Goal: Task Accomplishment & Management: Manage account settings

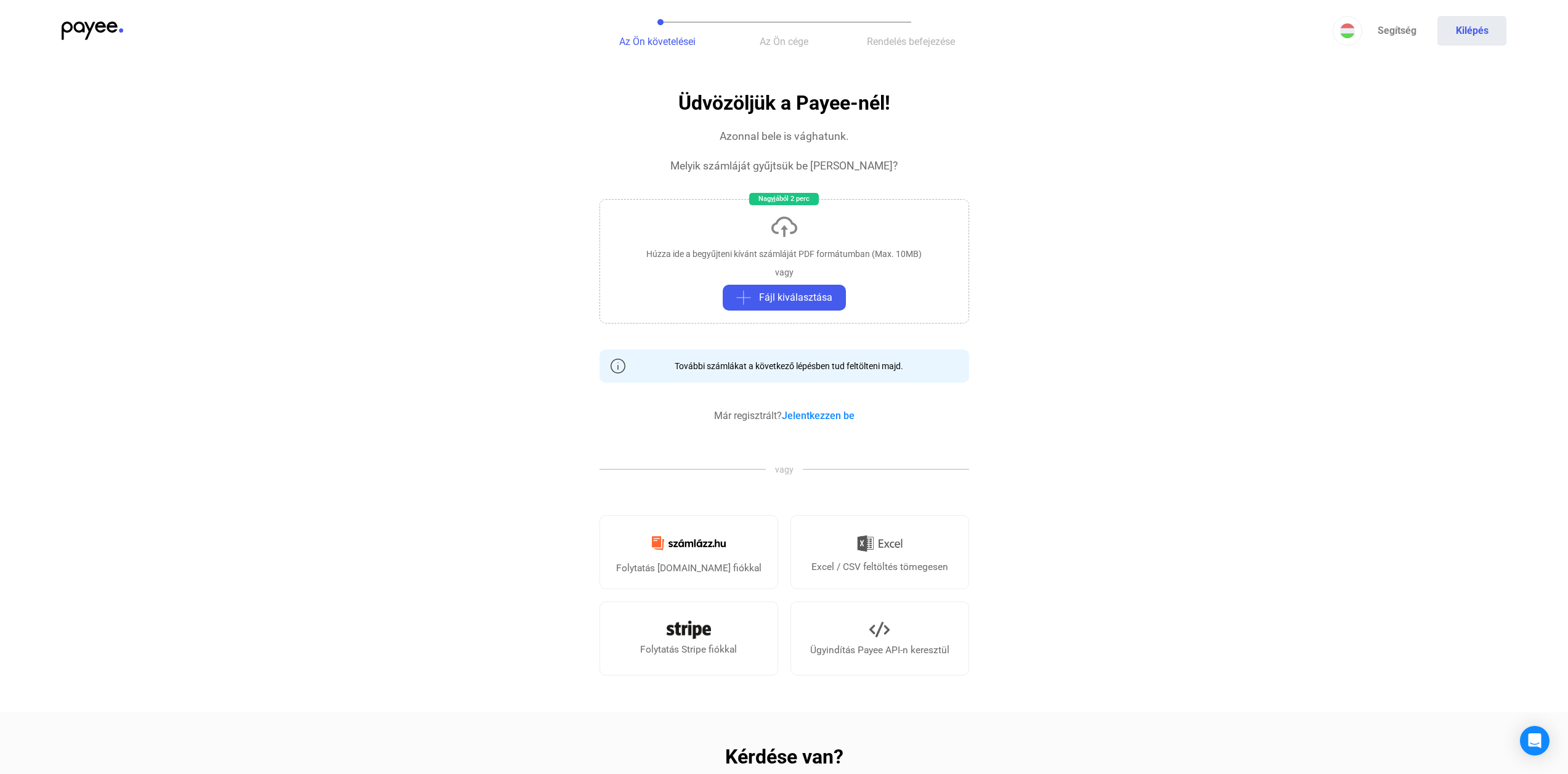
click at [104, 36] on img at bounding box center [92, 30] width 62 height 18
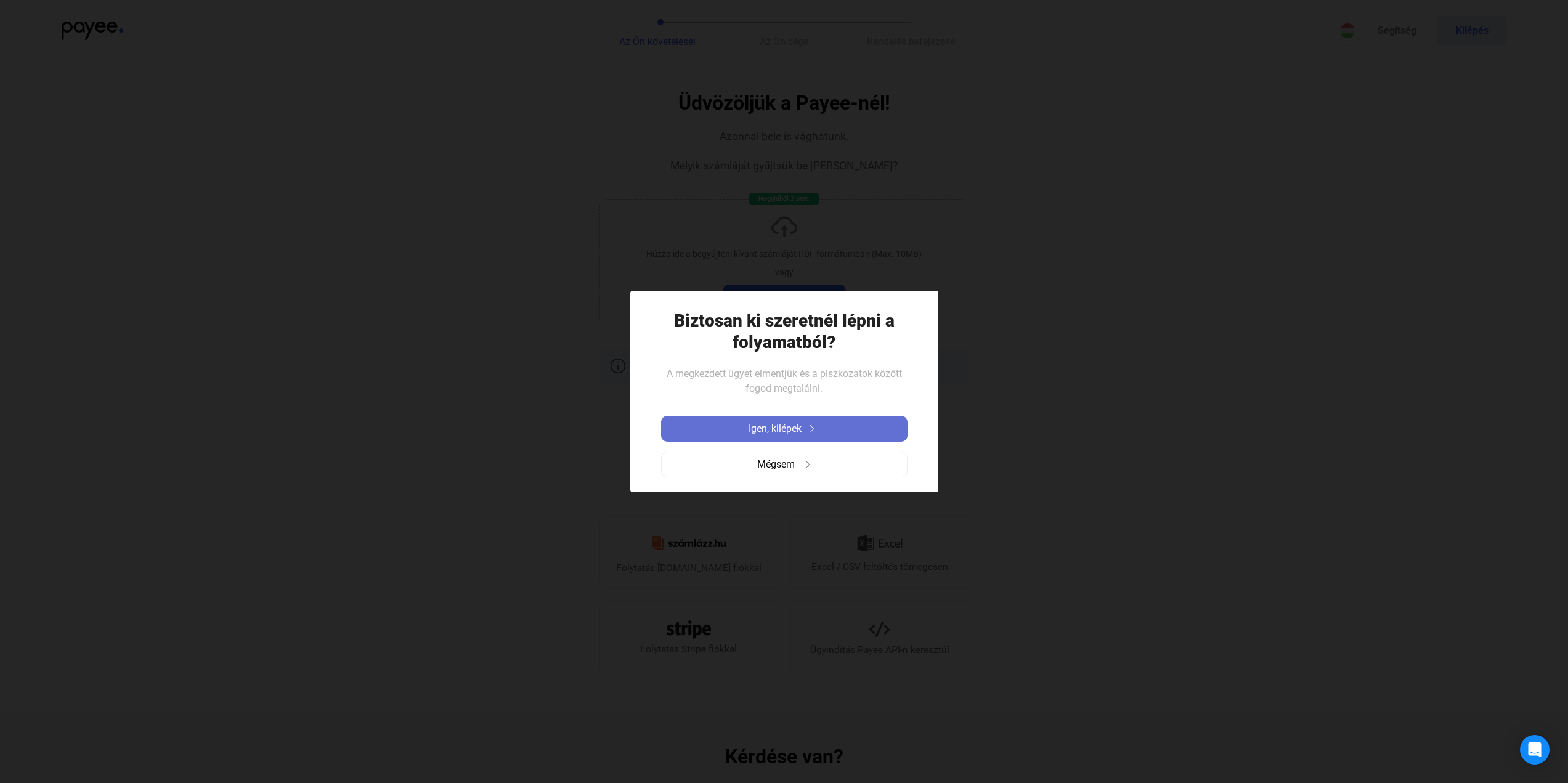
click at [785, 428] on span "Igen, kilépek" at bounding box center [775, 428] width 53 height 14
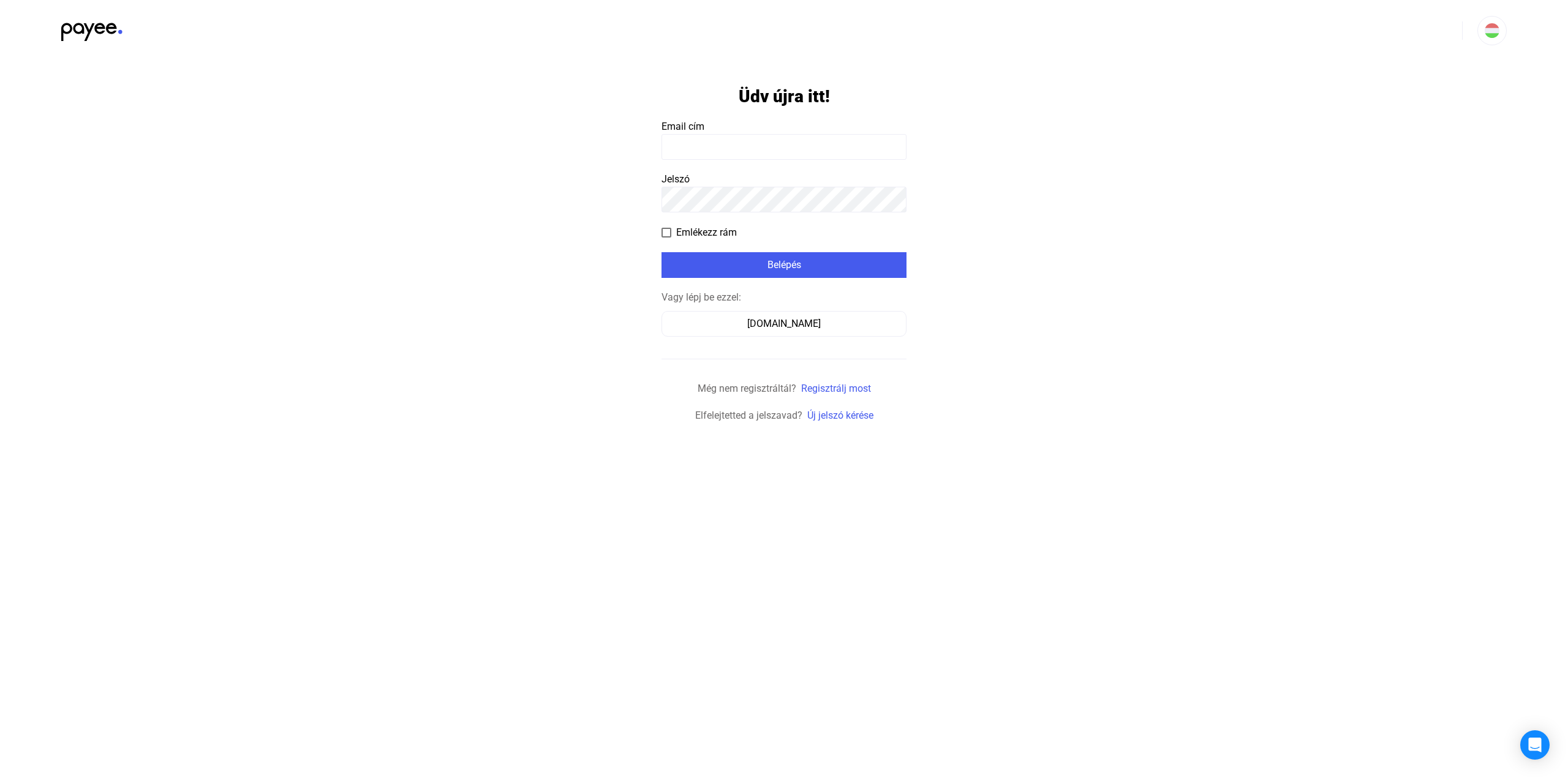
click at [734, 142] on input at bounding box center [784, 147] width 245 height 25
click at [736, 143] on input at bounding box center [784, 147] width 245 height 25
type input "**********"
click at [662, 235] on span at bounding box center [666, 232] width 10 height 10
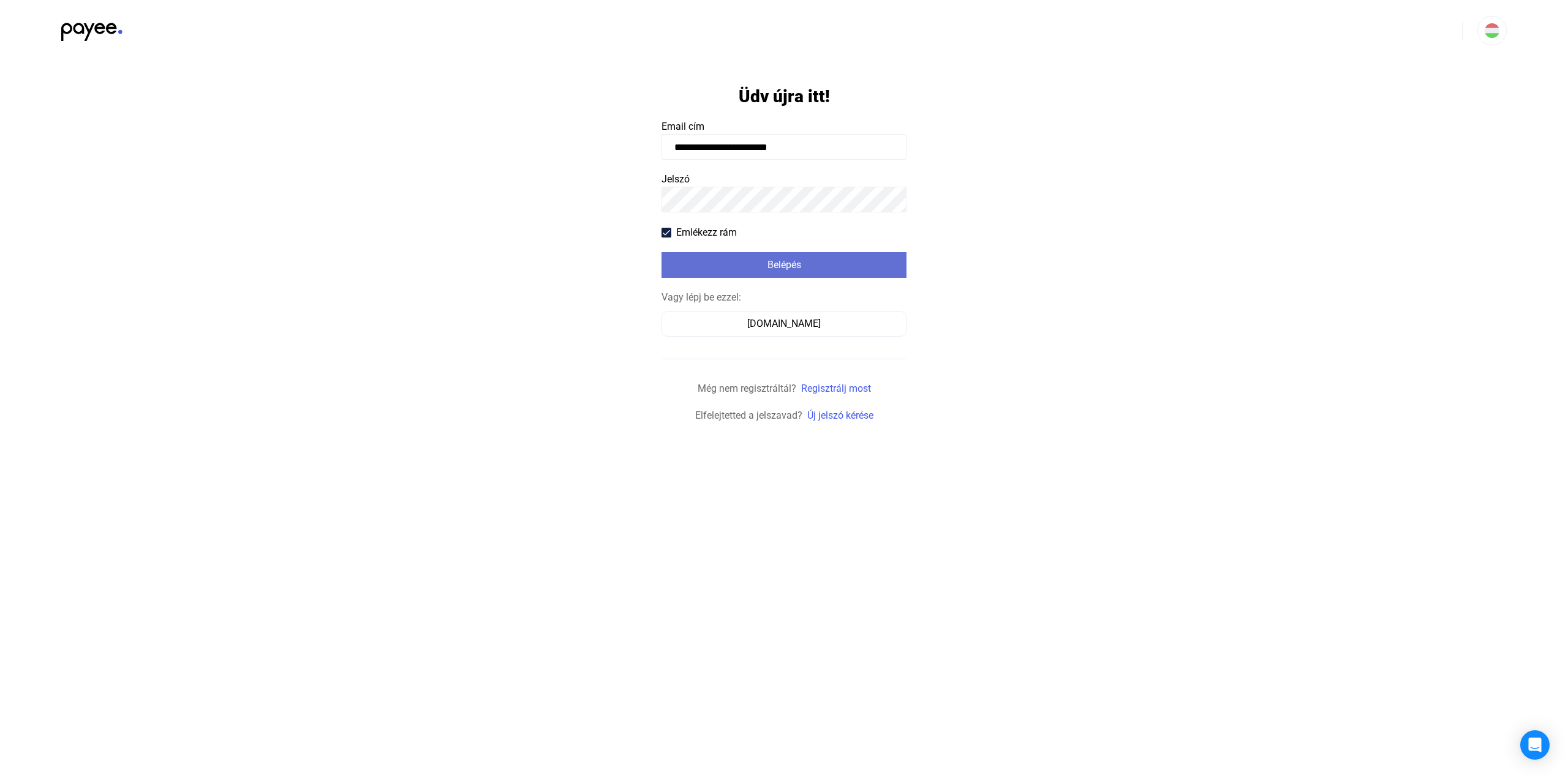
click at [702, 263] on div "Belépés" at bounding box center [784, 265] width 238 height 14
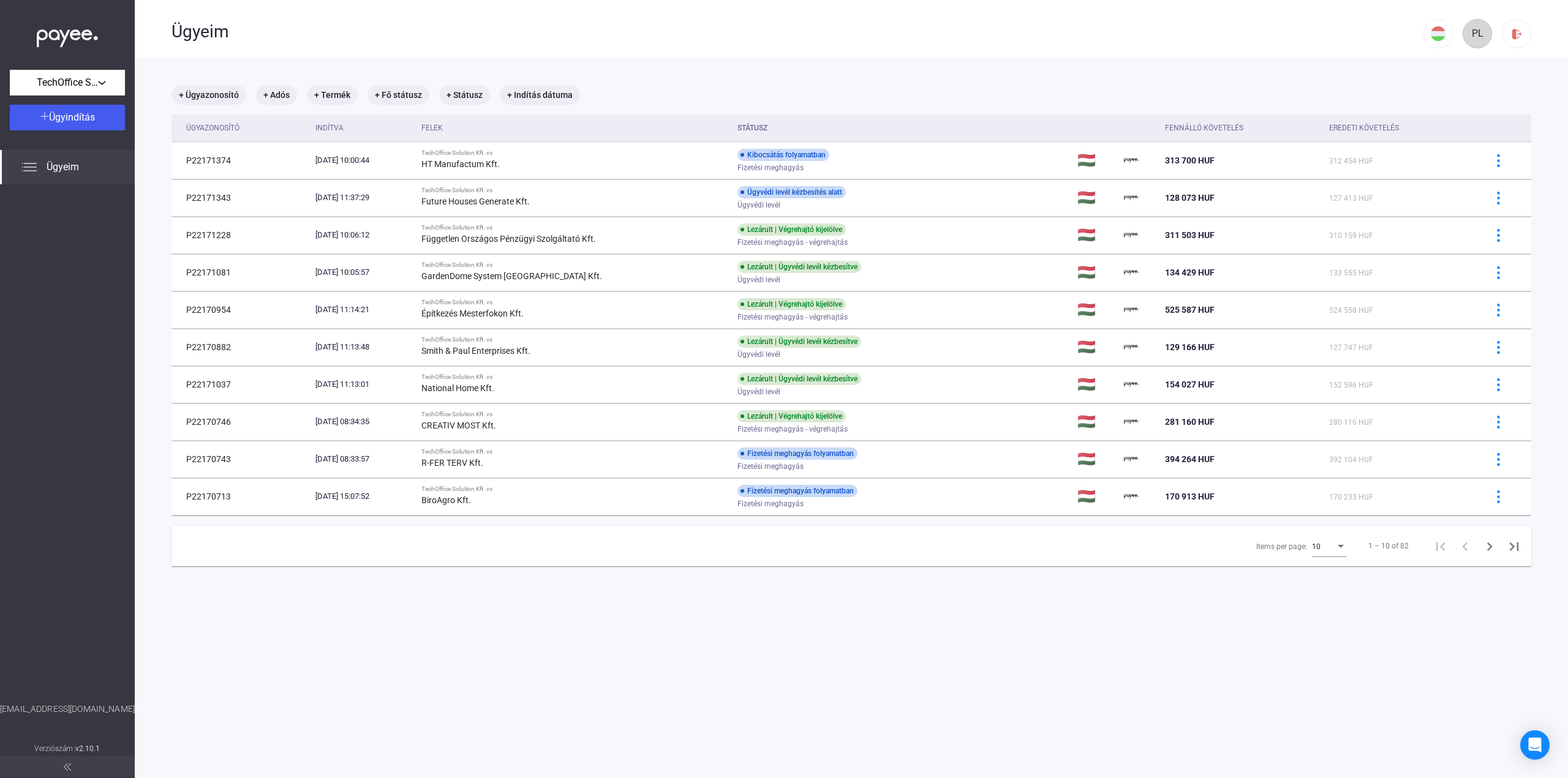
click at [1474, 36] on div "PL" at bounding box center [1477, 33] width 21 height 14
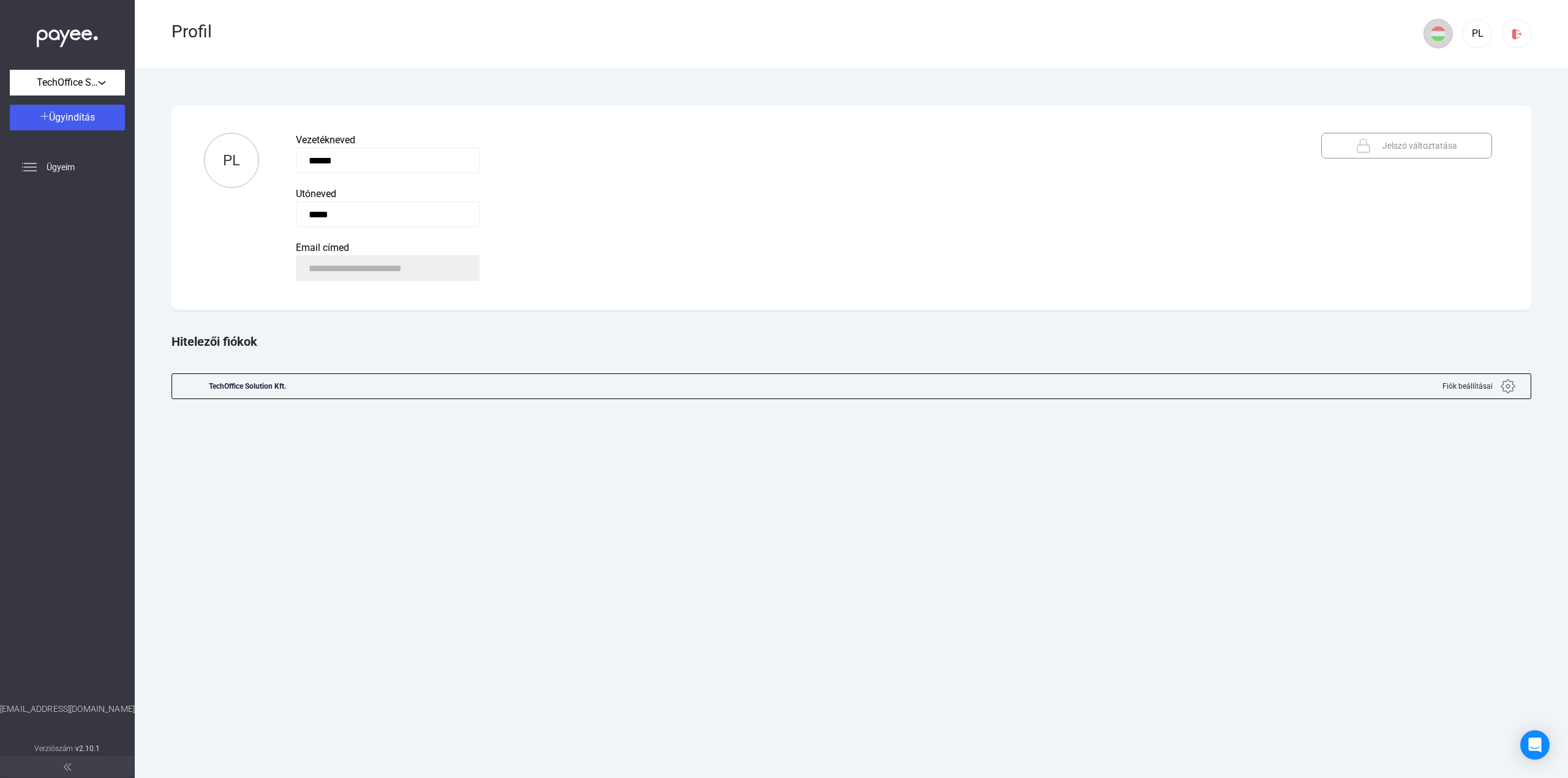
click at [1437, 29] on img at bounding box center [1438, 33] width 14 height 14
click at [1437, 29] on div at bounding box center [784, 389] width 1568 height 778
click at [1477, 389] on span "Fiók beállításai" at bounding box center [1467, 386] width 50 height 14
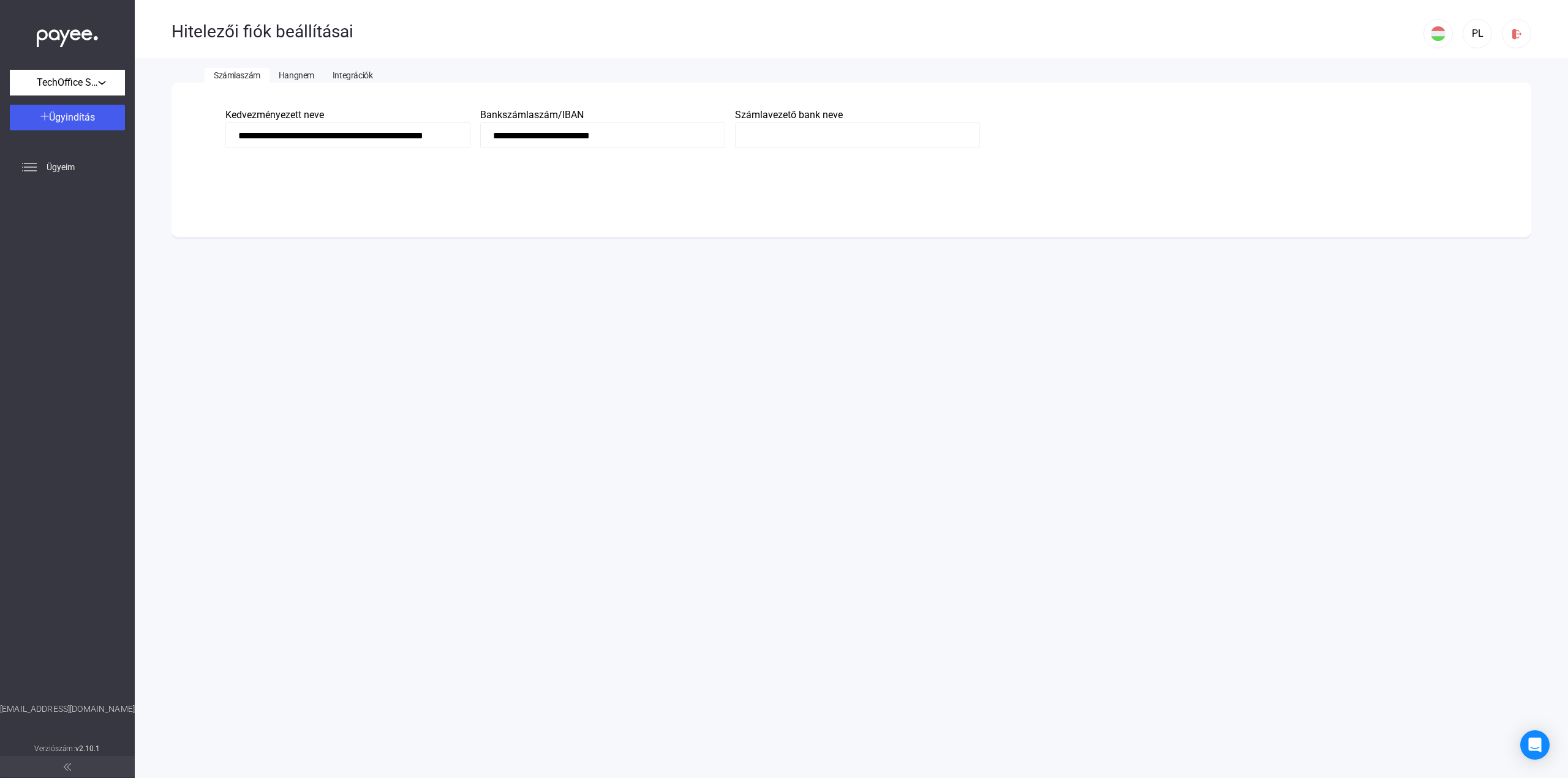
click at [768, 139] on input at bounding box center [858, 135] width 245 height 25
type input "********"
type input "**********"
click at [707, 200] on app-bank-account-edit "**********" at bounding box center [851, 160] width 1360 height 154
click at [294, 72] on span "Hangnem" at bounding box center [296, 76] width 36 height 10
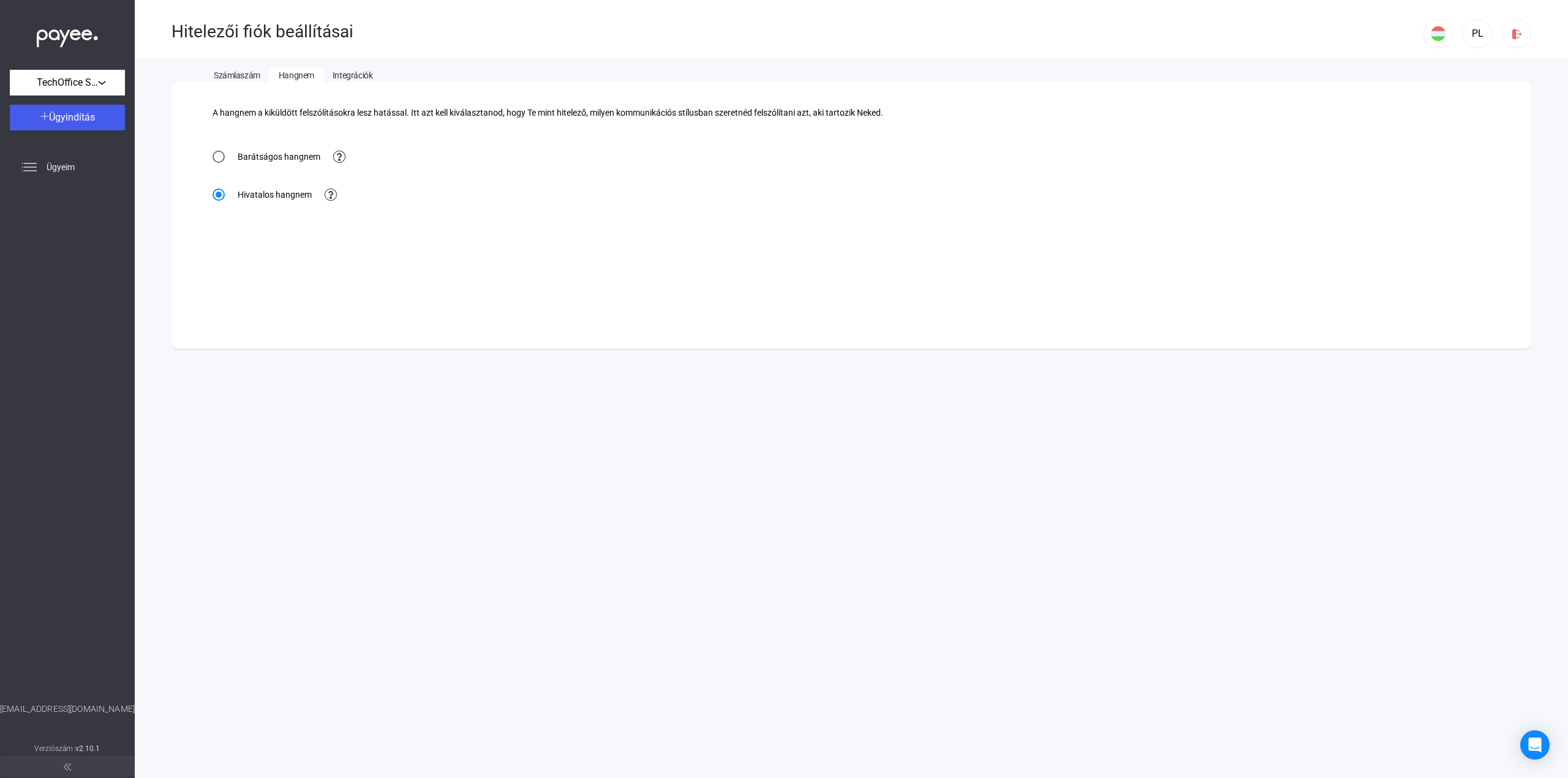
click at [346, 72] on span "Integrációk" at bounding box center [352, 76] width 40 height 10
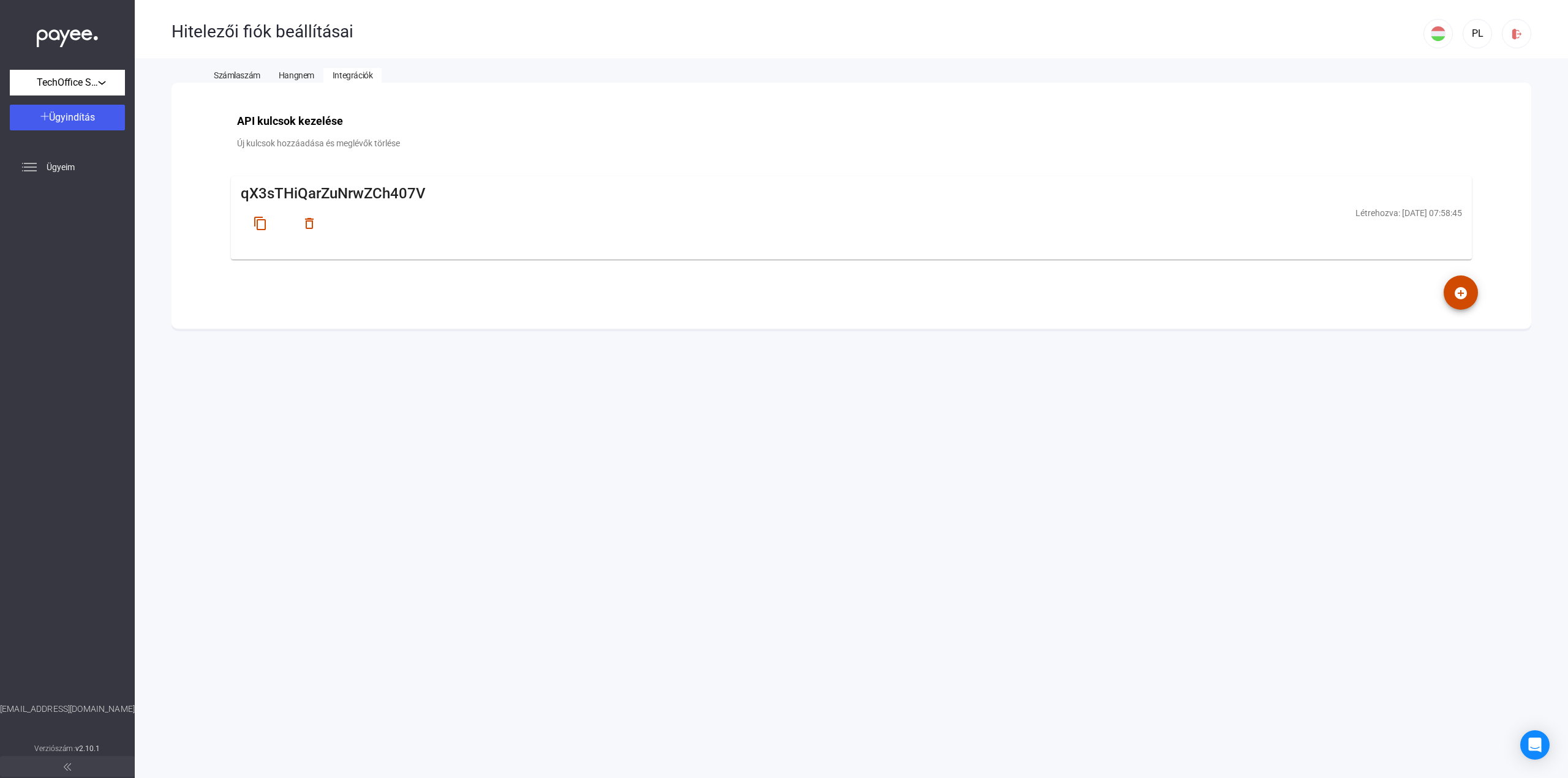
click at [291, 74] on span "Hangnem" at bounding box center [296, 76] width 36 height 10
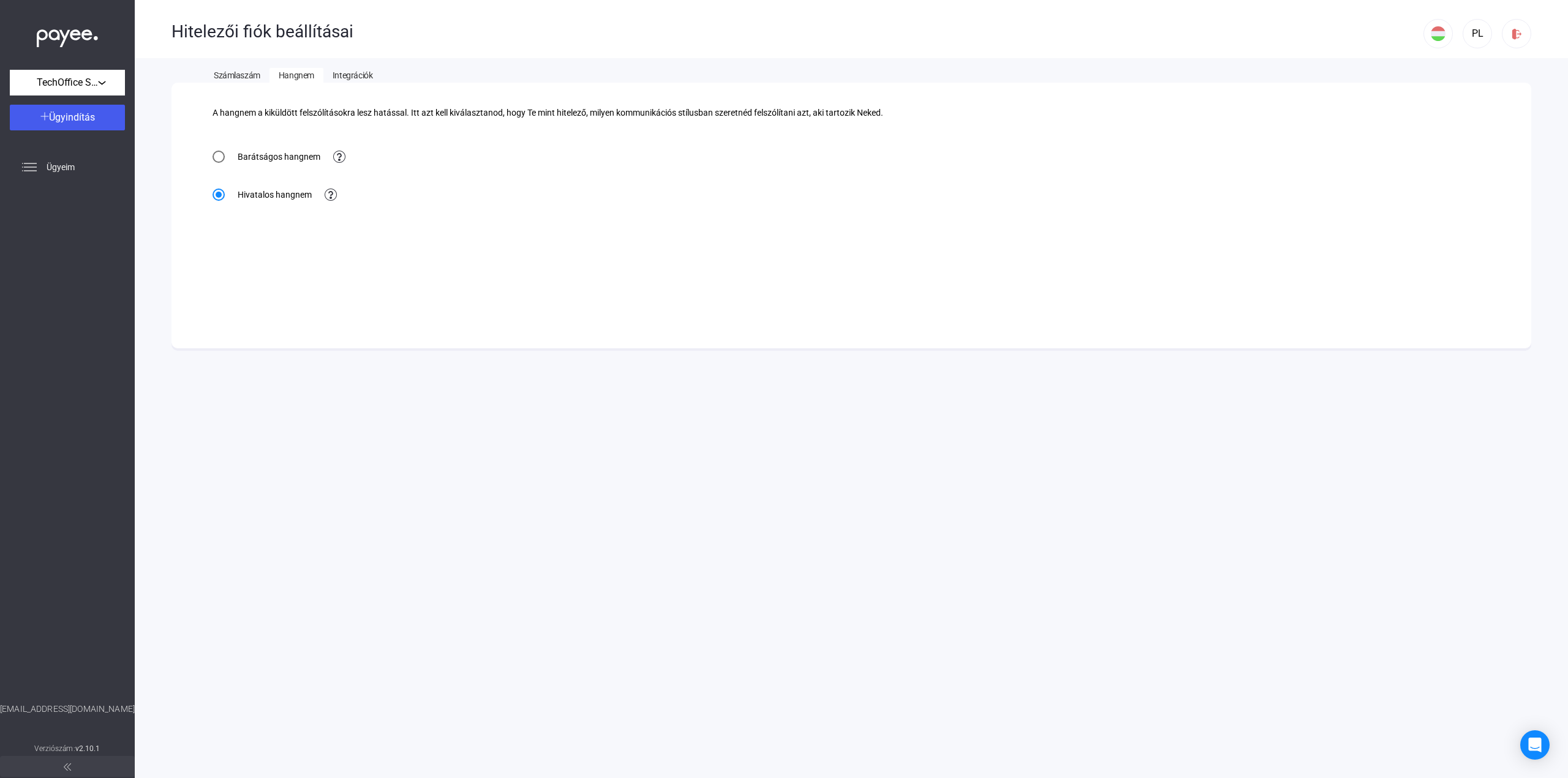
click at [247, 80] on span "Számlaszám" at bounding box center [237, 76] width 46 height 10
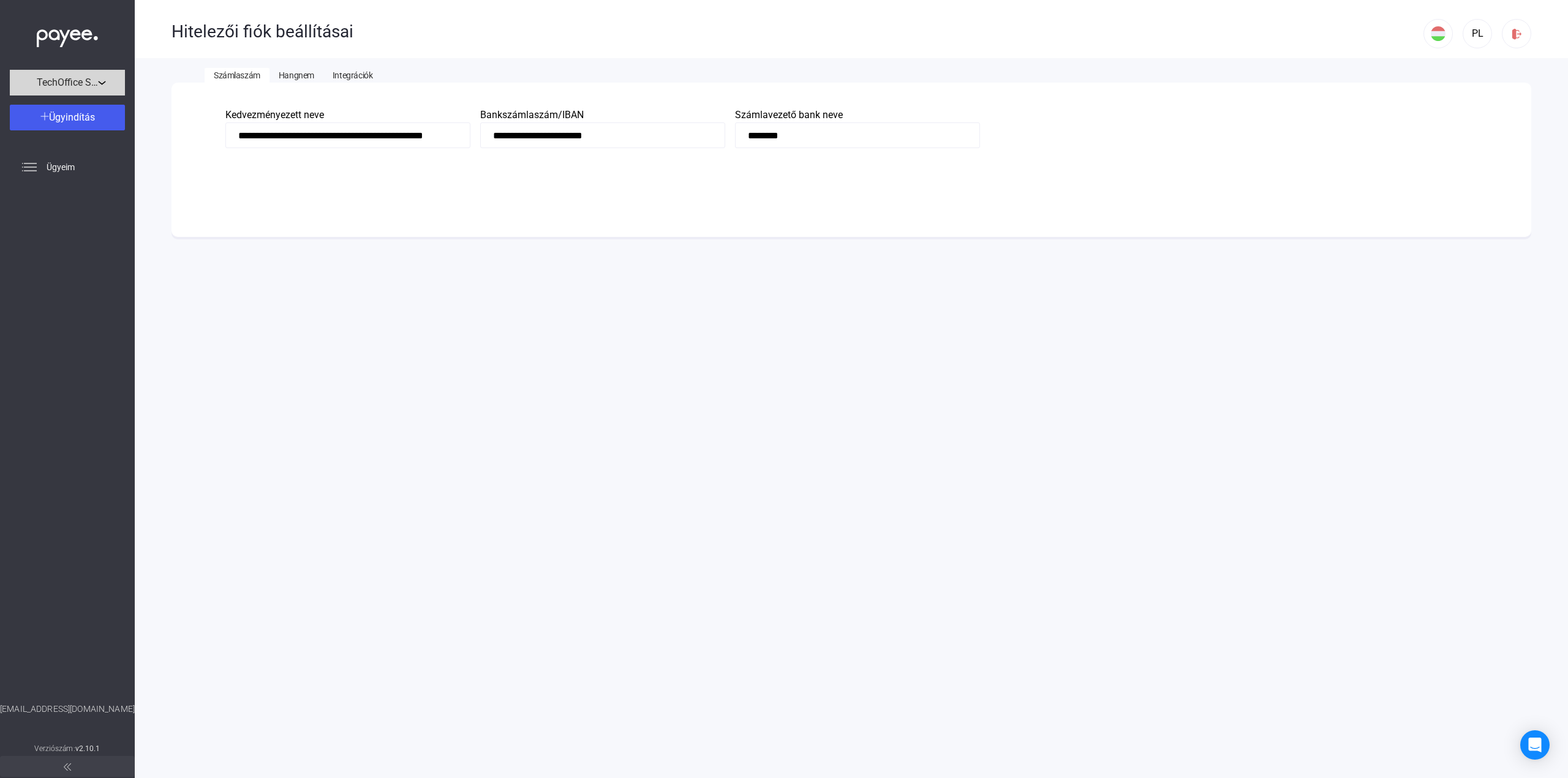
click at [69, 84] on span "TechOffice Solution Kft." at bounding box center [67, 83] width 61 height 14
click at [69, 84] on div at bounding box center [784, 389] width 1568 height 778
click at [38, 168] on div "Ügyeim" at bounding box center [67, 167] width 134 height 34
